Goal: Transaction & Acquisition: Purchase product/service

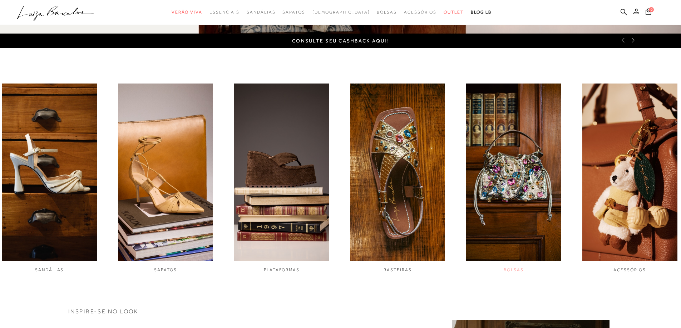
click at [536, 185] on img "5 / 6" at bounding box center [513, 173] width 95 height 178
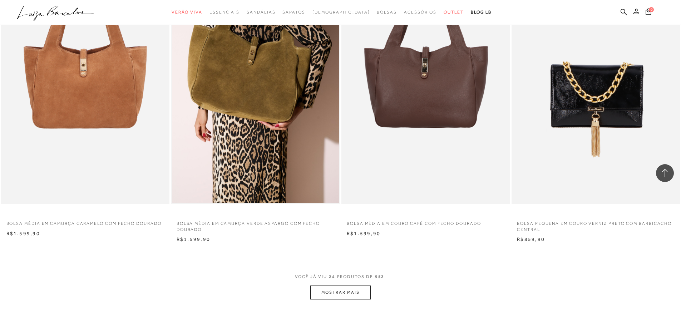
scroll to position [1608, 0]
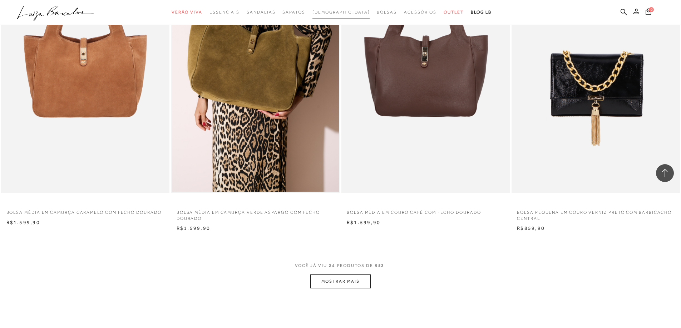
click at [343, 11] on span "[DEMOGRAPHIC_DATA]" at bounding box center [341, 12] width 58 height 5
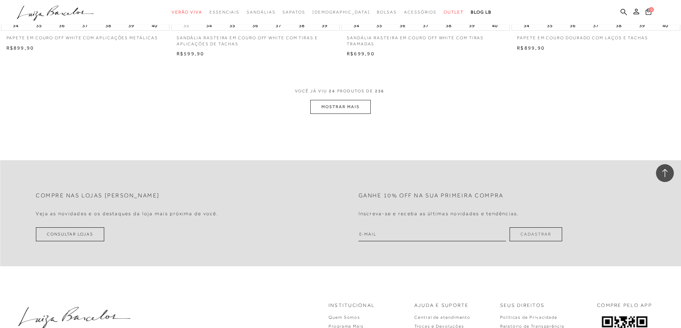
scroll to position [1774, 0]
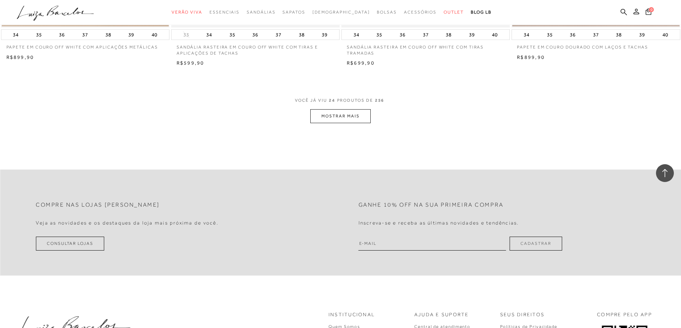
click at [331, 117] on button "MOSTRAR MAIS" at bounding box center [340, 116] width 60 height 14
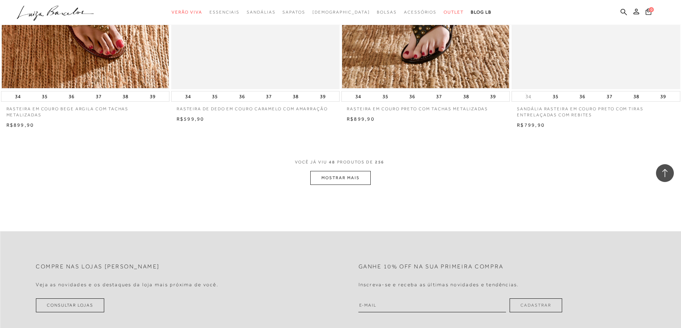
scroll to position [3560, 0]
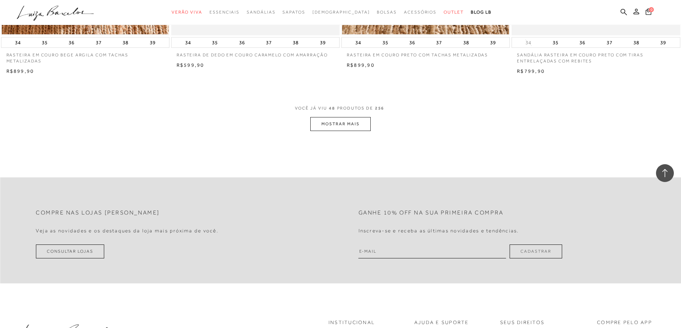
click at [350, 124] on button "MOSTRAR MAIS" at bounding box center [340, 124] width 60 height 14
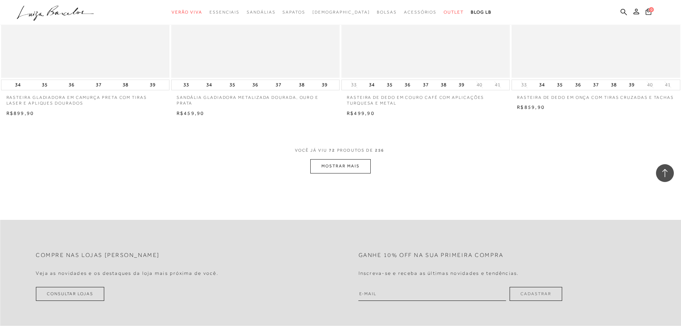
scroll to position [5347, 0]
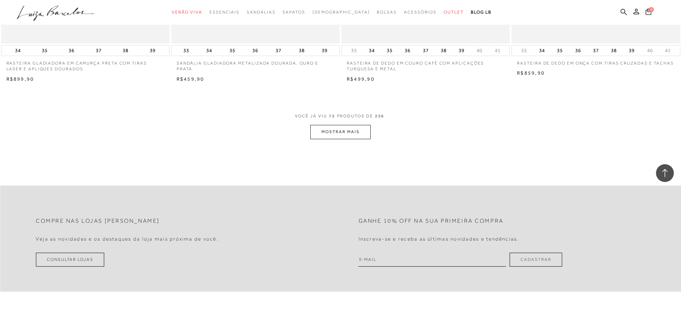
click at [328, 130] on button "MOSTRAR MAIS" at bounding box center [340, 132] width 60 height 14
